Goal: Manage account settings

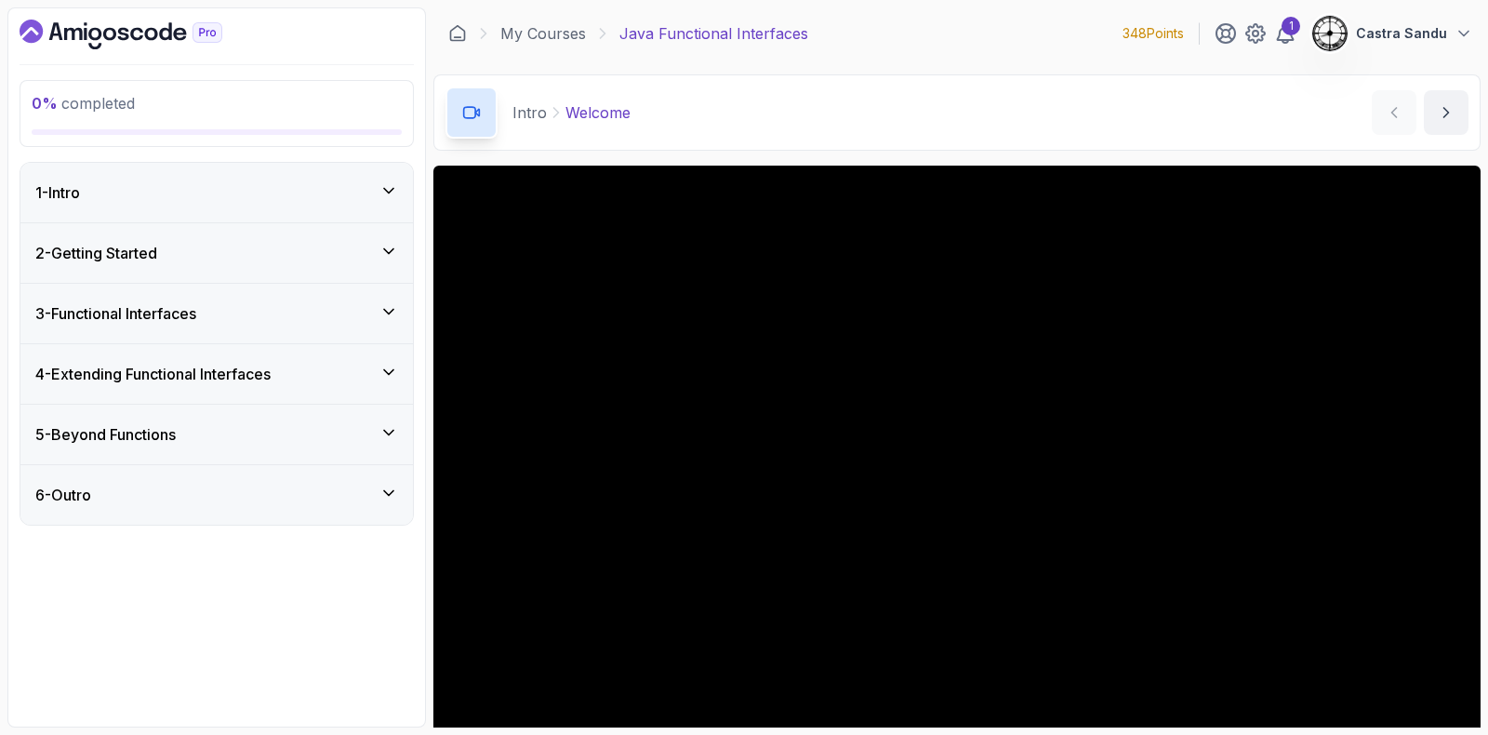
scroll to position [155, 0]
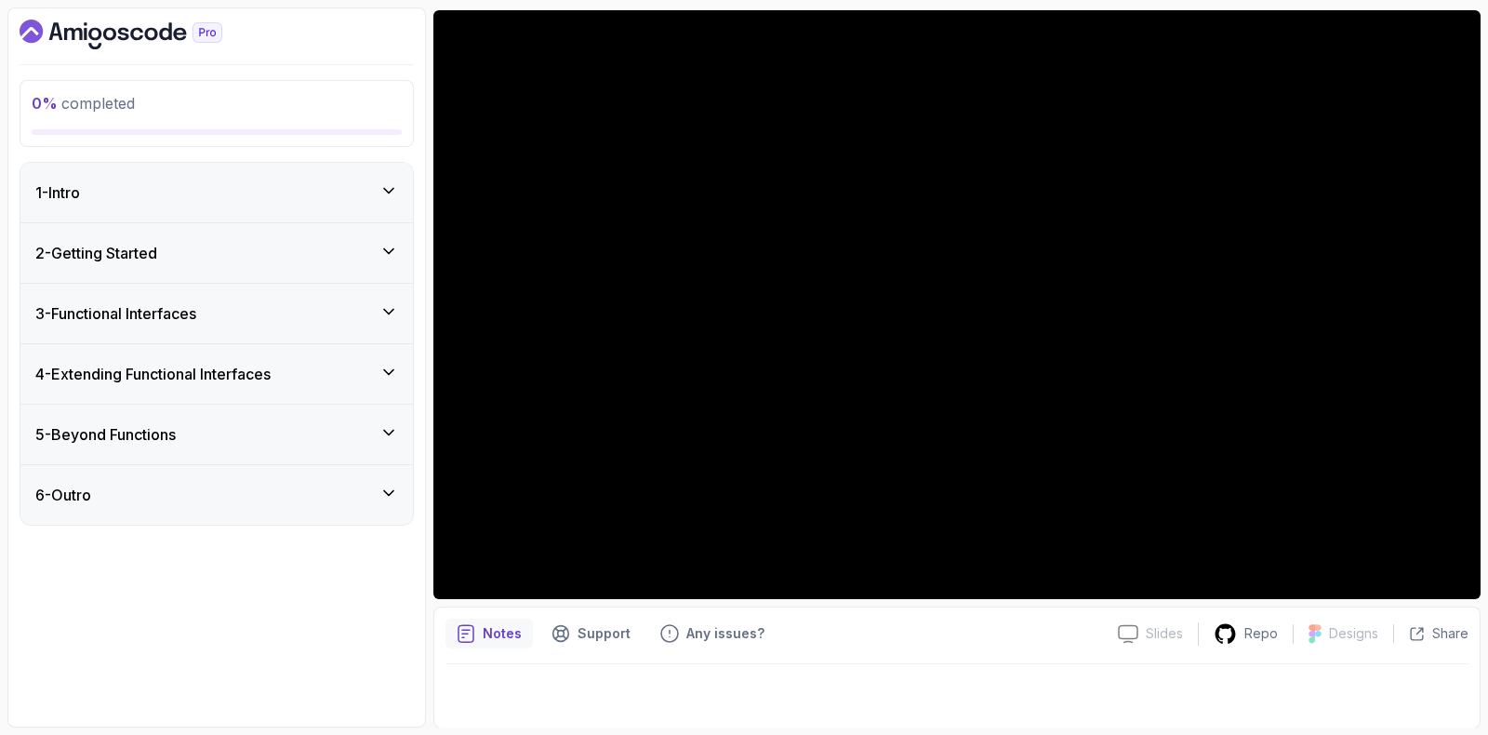
click at [95, 20] on icon "Dashboard" at bounding box center [121, 35] width 203 height 30
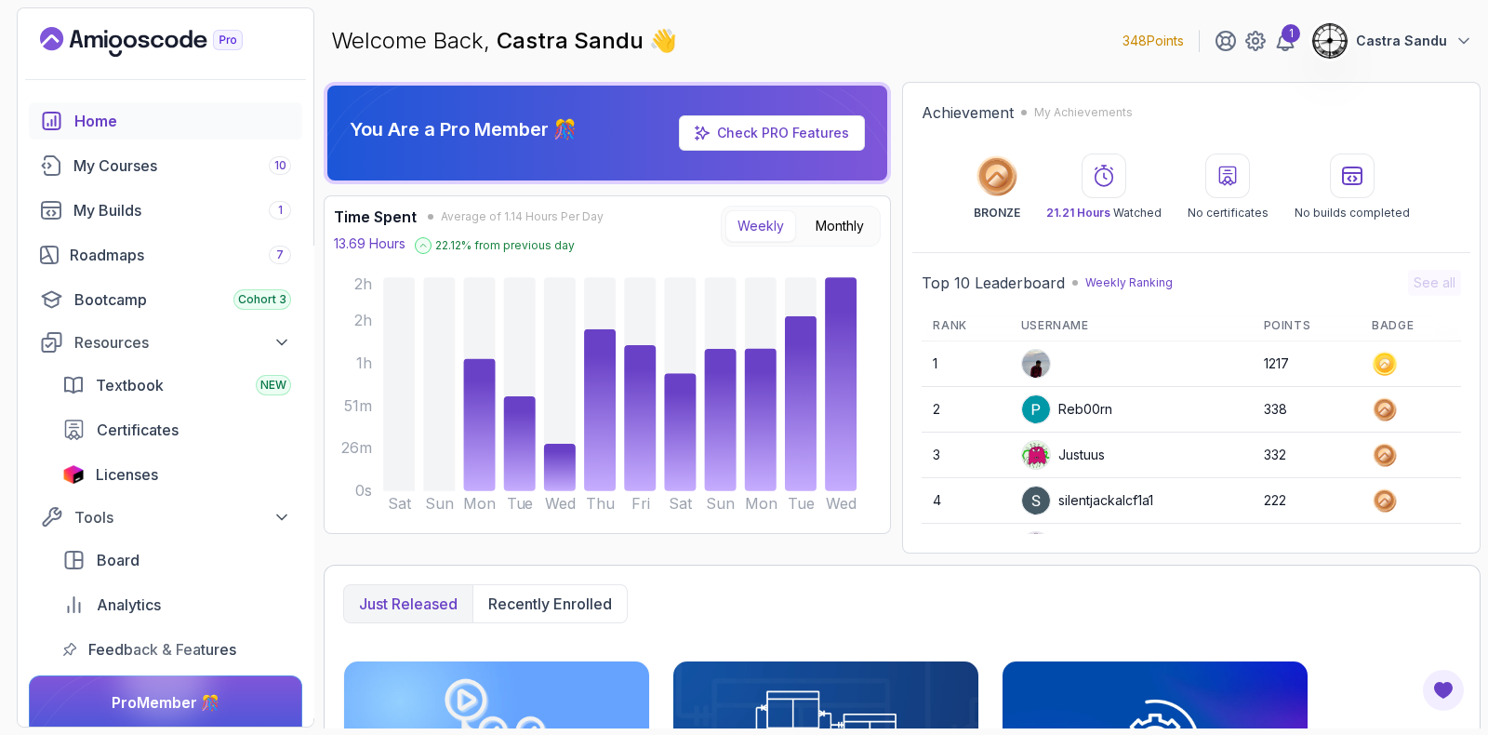
click at [1377, 49] on p "Castra Sandu" at bounding box center [1401, 41] width 91 height 19
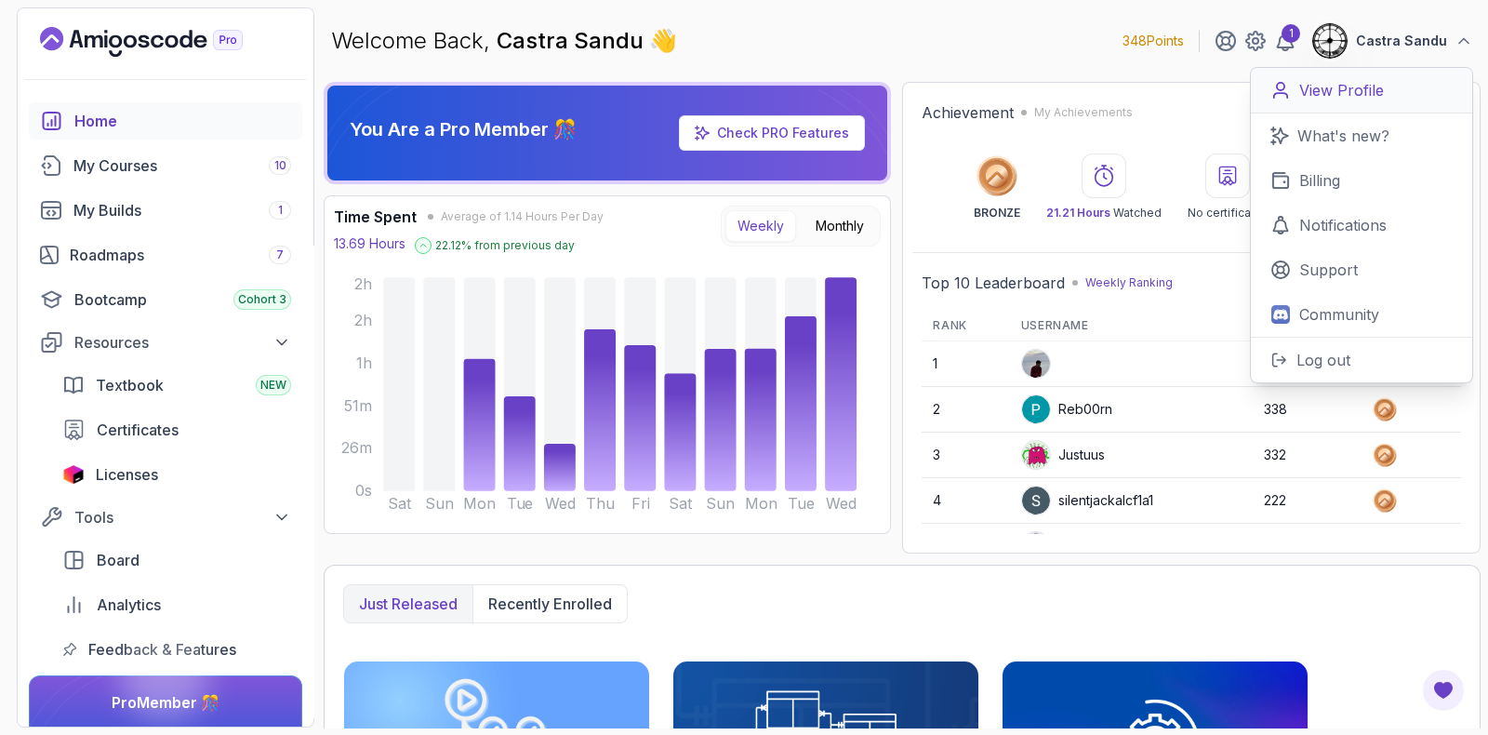
click at [1318, 91] on p "View Profile" at bounding box center [1341, 90] width 85 height 22
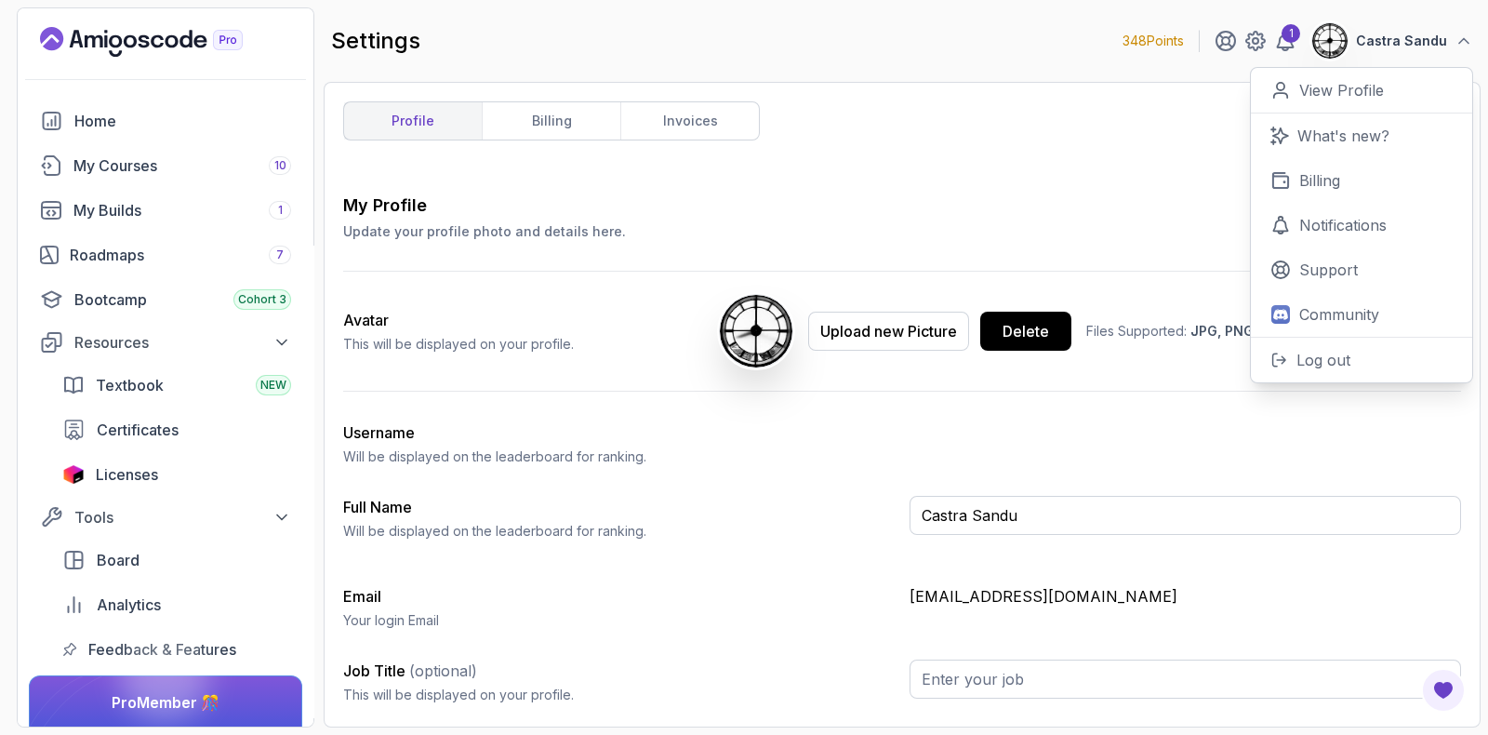
click at [868, 439] on div "Username [PERSON_NAME] be displayed on the leaderboard for ranking." at bounding box center [618, 443] width 551 height 45
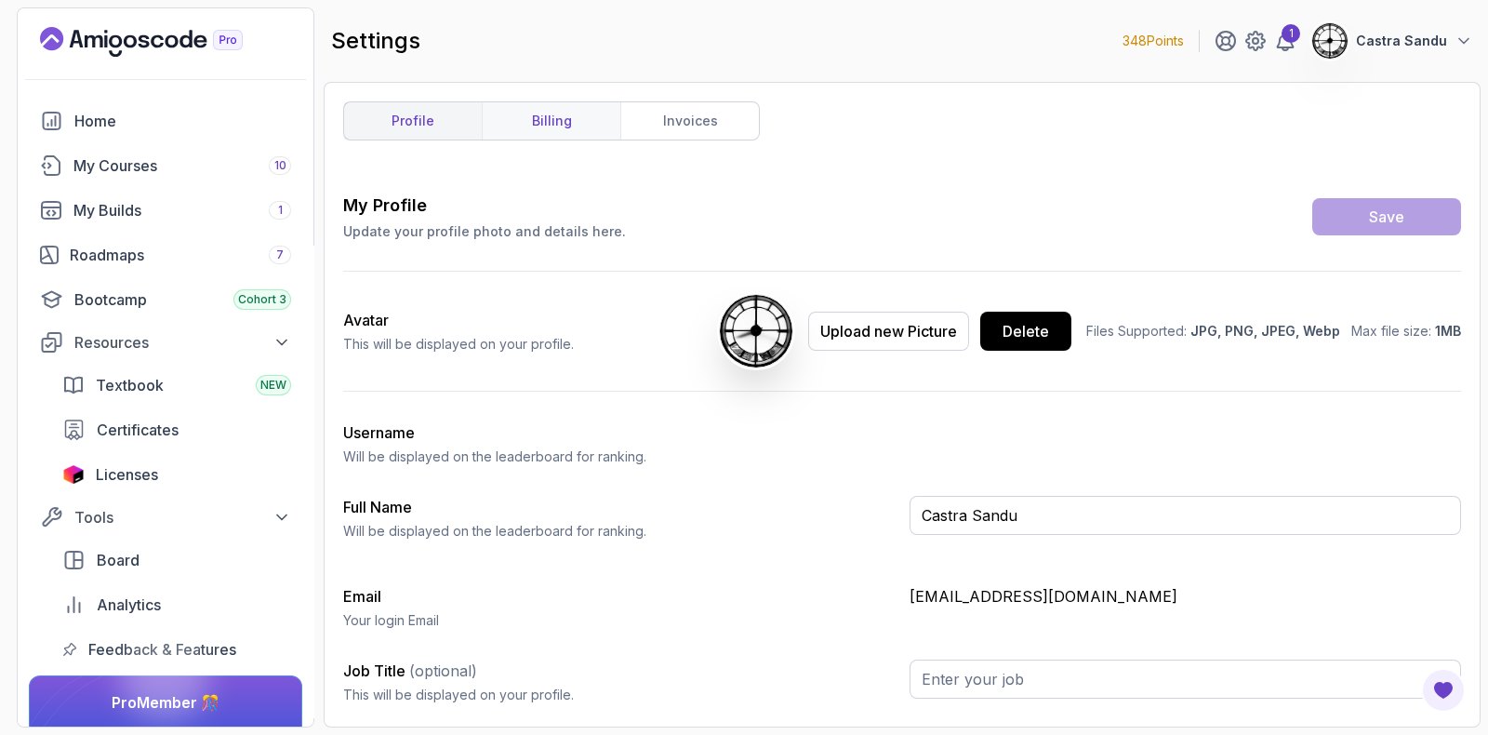
click at [563, 117] on link "billing" at bounding box center [551, 120] width 139 height 37
